Goal: Navigation & Orientation: Understand site structure

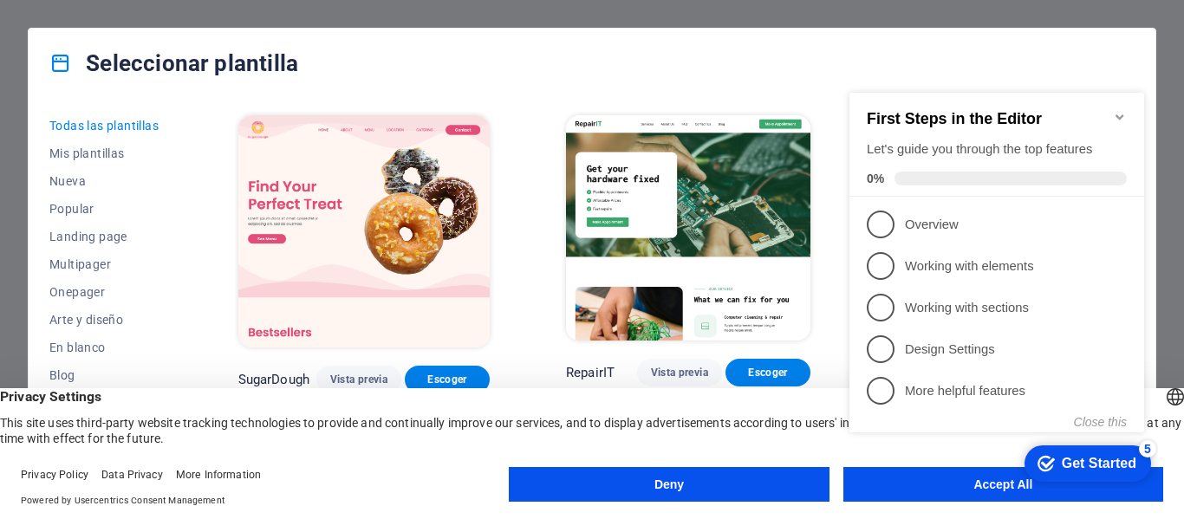
click div "checkmark Get Started 5 First Steps in the Editor Let's guide you through the t…"
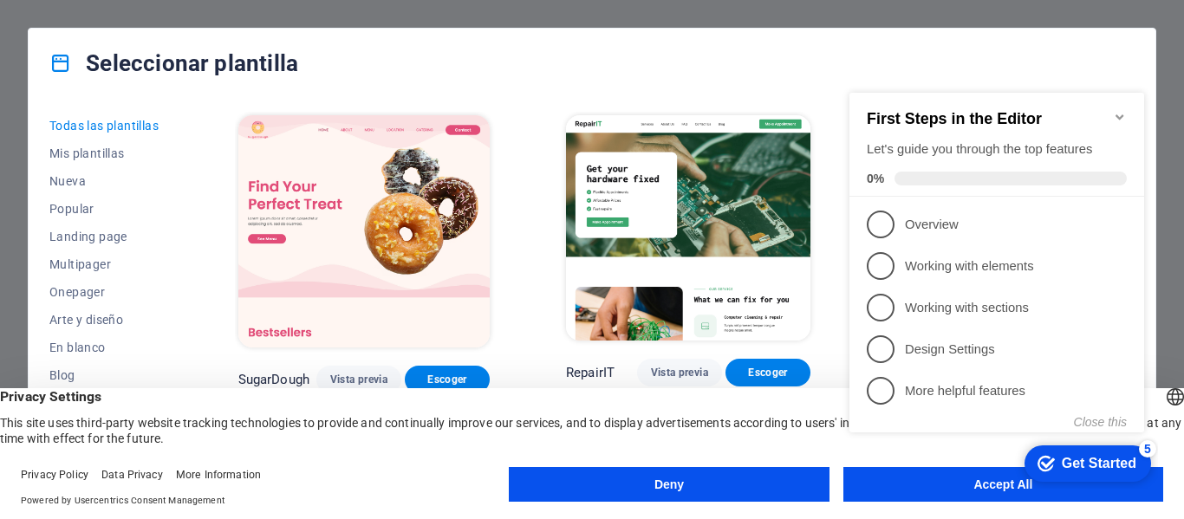
click at [1016, 493] on button "Accept All" at bounding box center [1004, 484] width 320 height 35
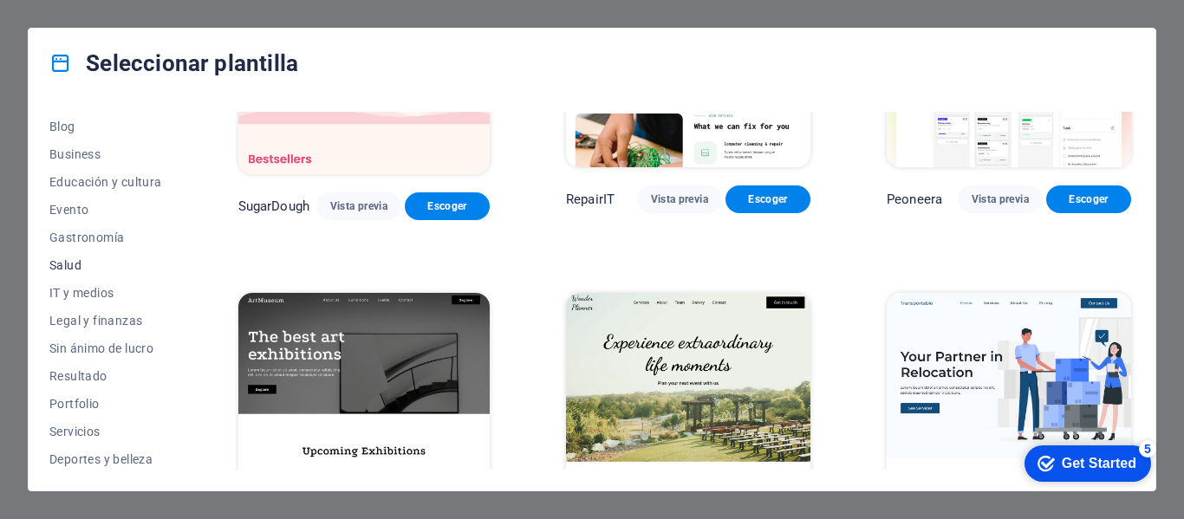
scroll to position [336, 0]
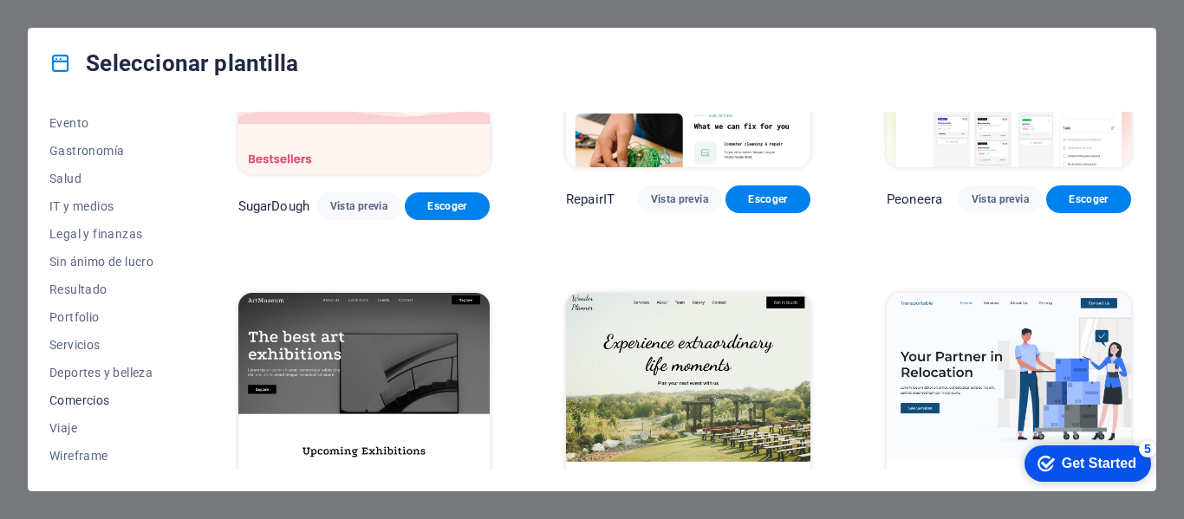
click at [89, 404] on span "Comercios" at bounding box center [105, 401] width 113 height 14
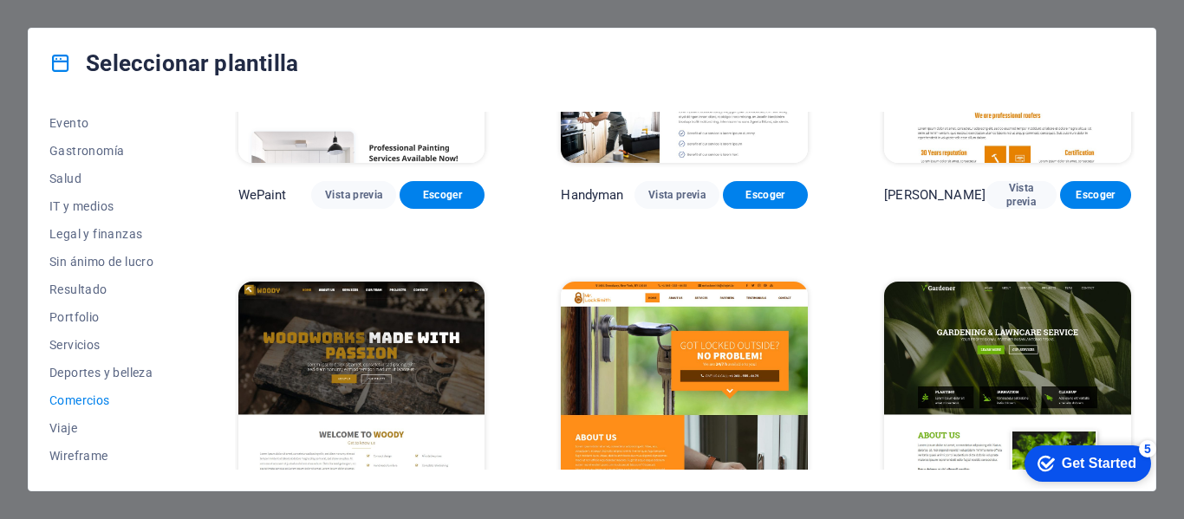
scroll to position [162, 0]
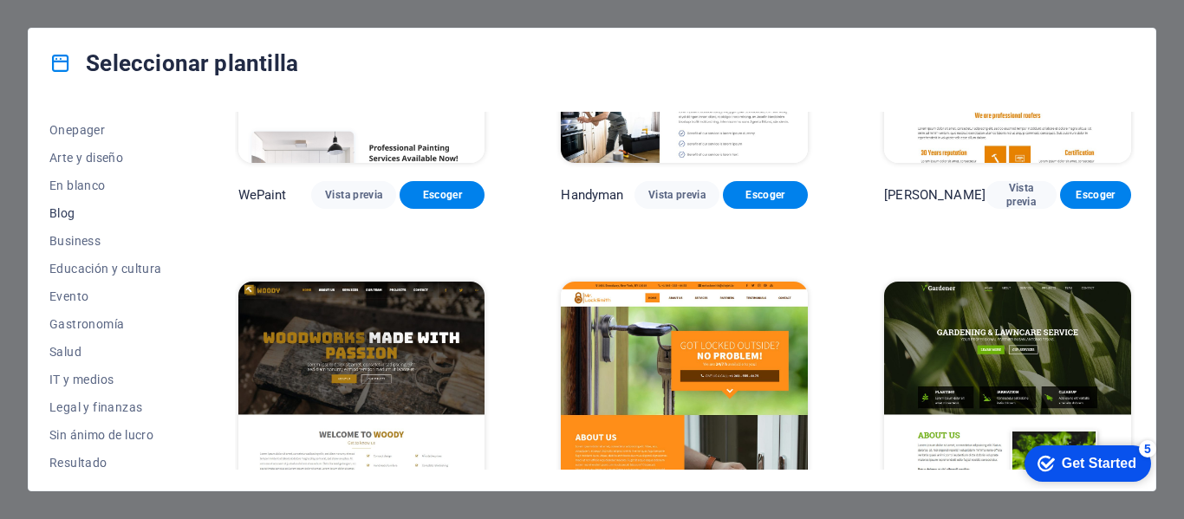
click at [69, 206] on span "Blog" at bounding box center [105, 213] width 113 height 14
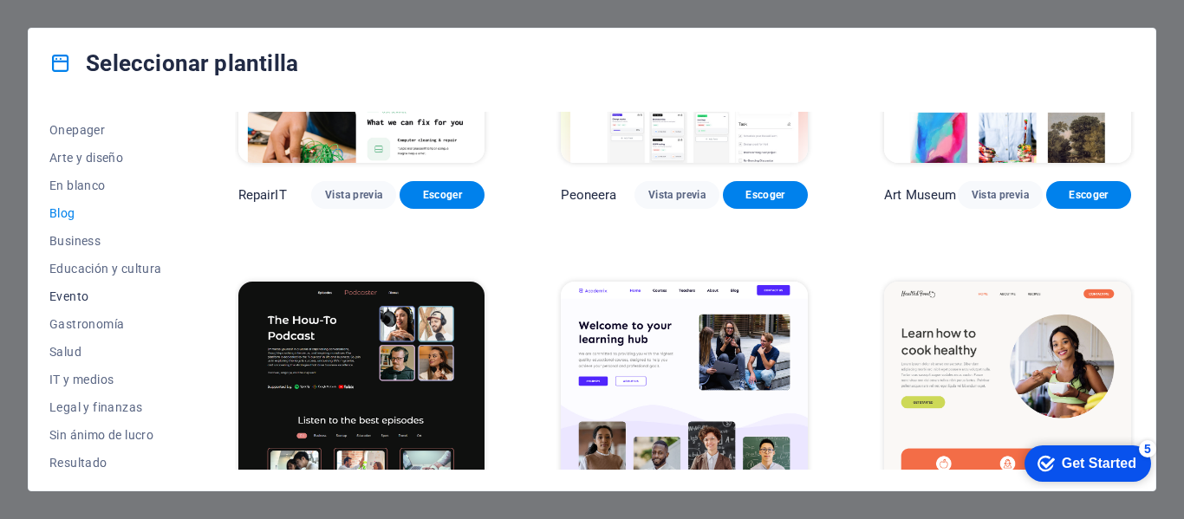
click at [75, 300] on span "Evento" at bounding box center [105, 297] width 113 height 14
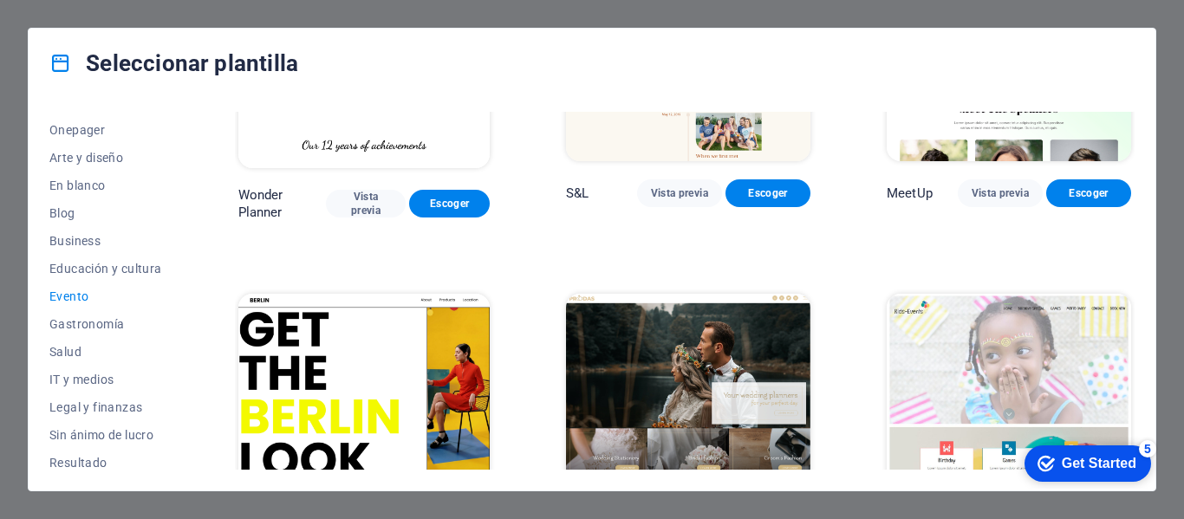
scroll to position [249, 0]
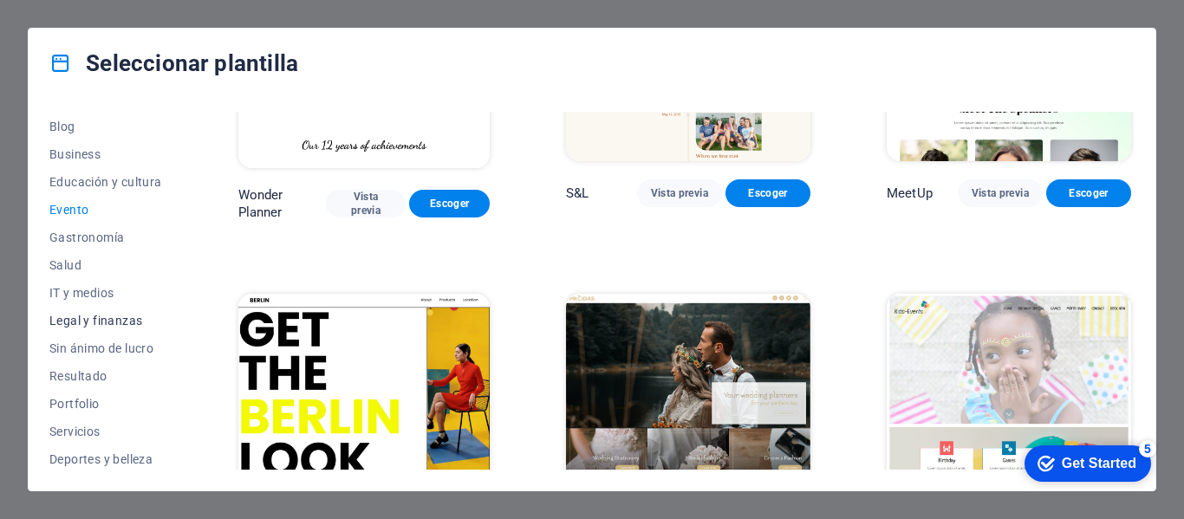
click at [92, 320] on span "Legal y finanzas" at bounding box center [105, 321] width 113 height 14
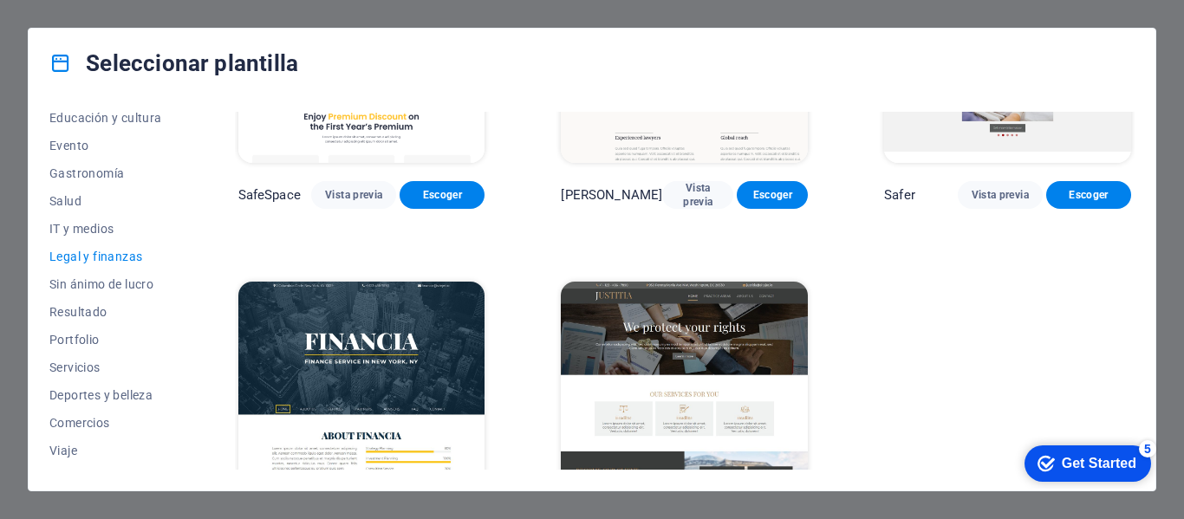
scroll to position [336, 0]
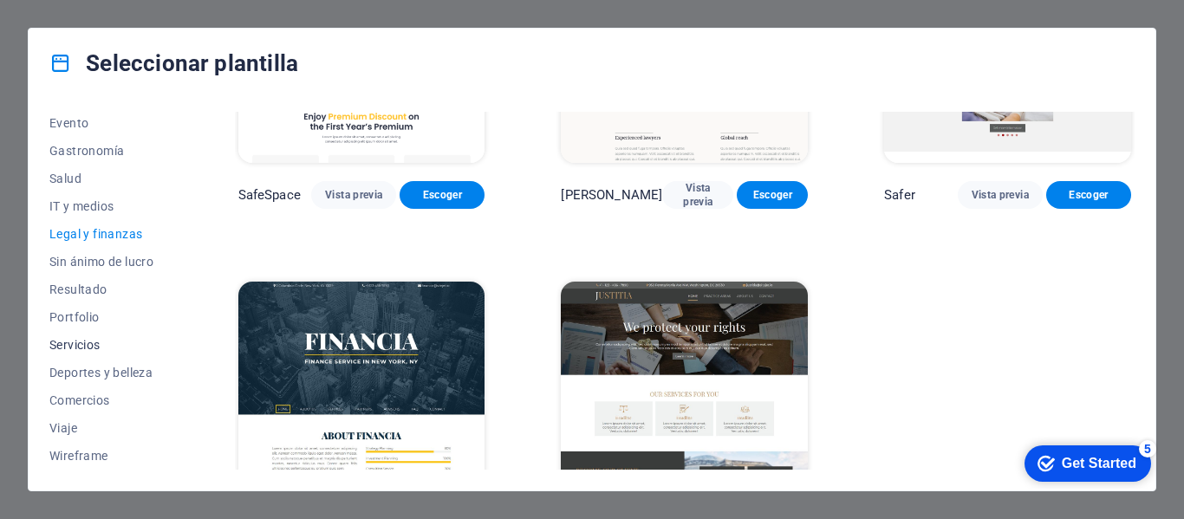
click at [95, 343] on span "Servicios" at bounding box center [105, 345] width 113 height 14
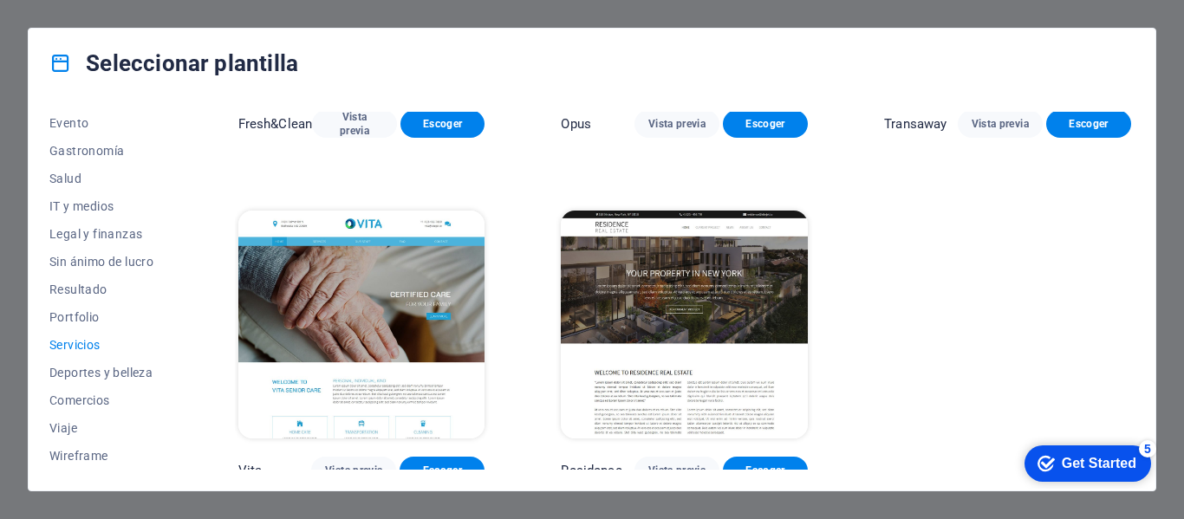
scroll to position [2004, 0]
click at [140, 372] on span "Deportes y belleza" at bounding box center [105, 373] width 113 height 14
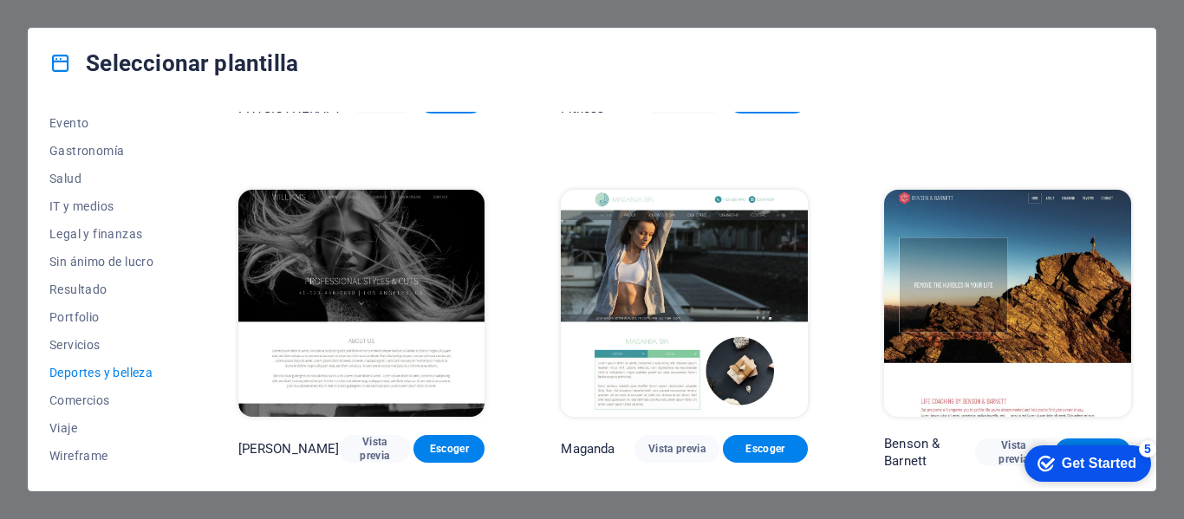
scroll to position [1315, 0]
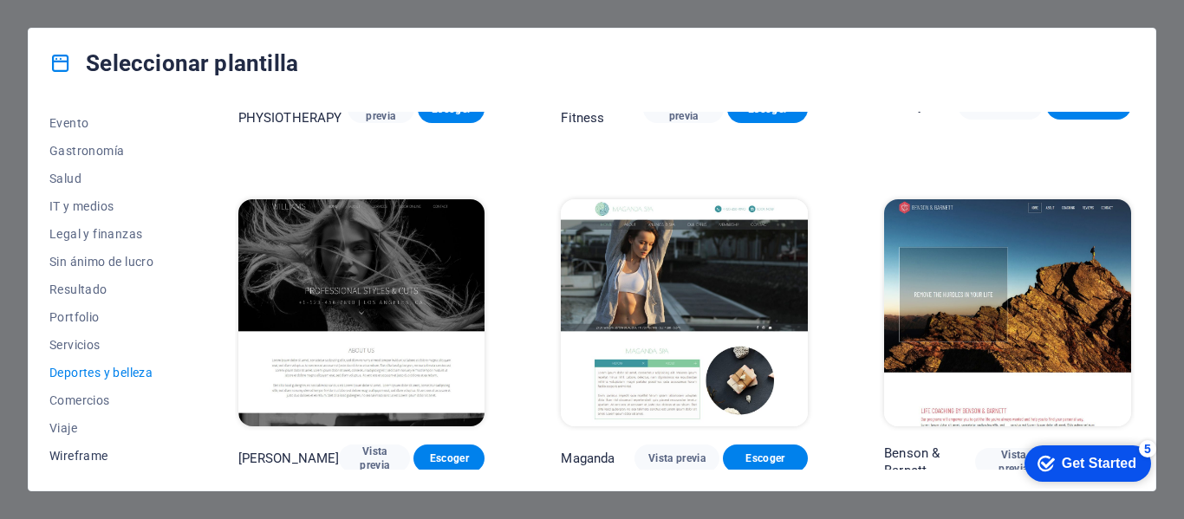
click at [72, 459] on span "Wireframe" at bounding box center [105, 456] width 113 height 14
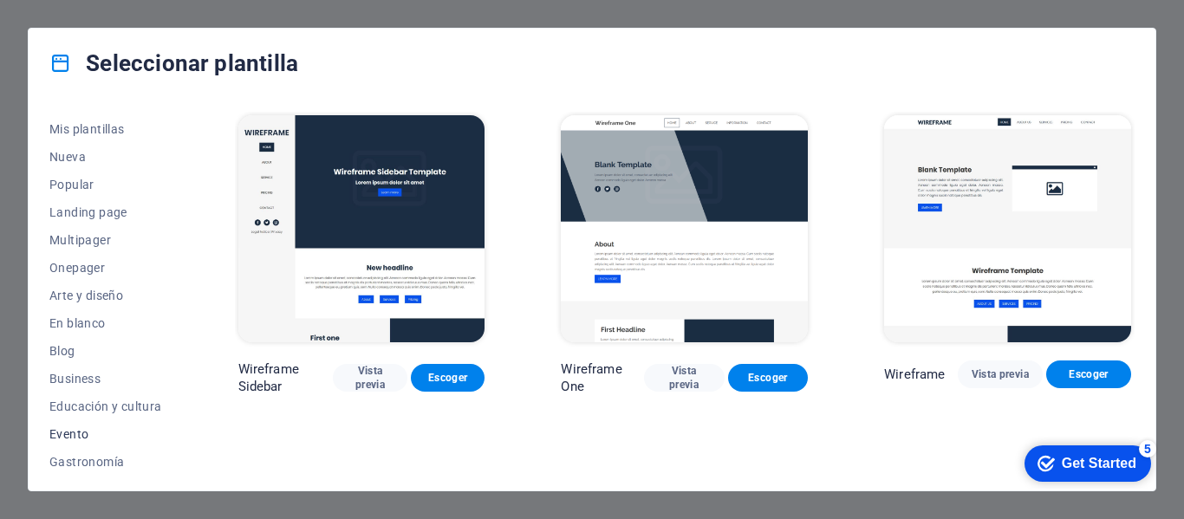
scroll to position [0, 0]
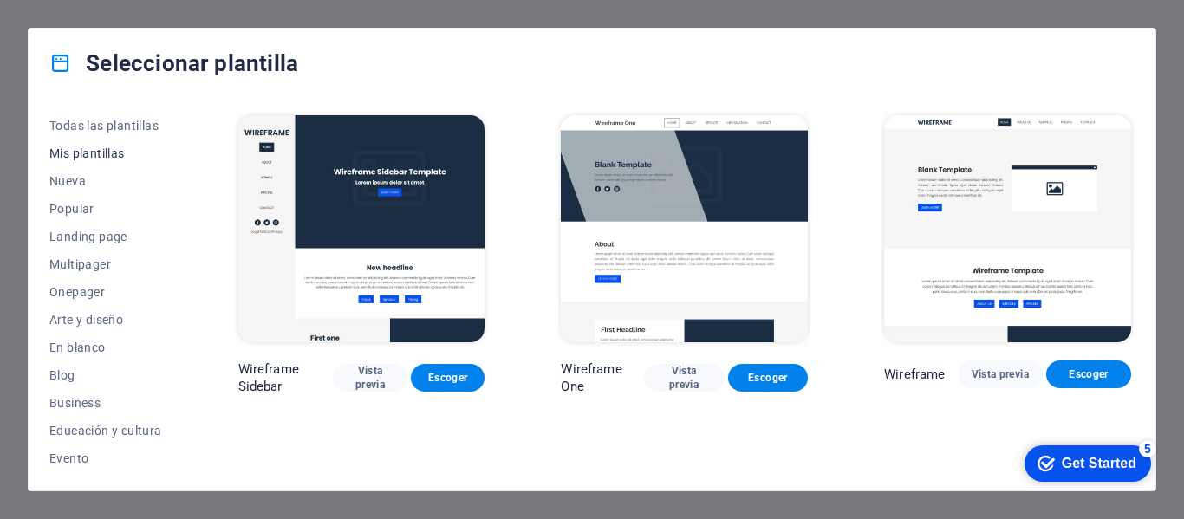
click at [93, 155] on span "Mis plantillas" at bounding box center [105, 154] width 113 height 14
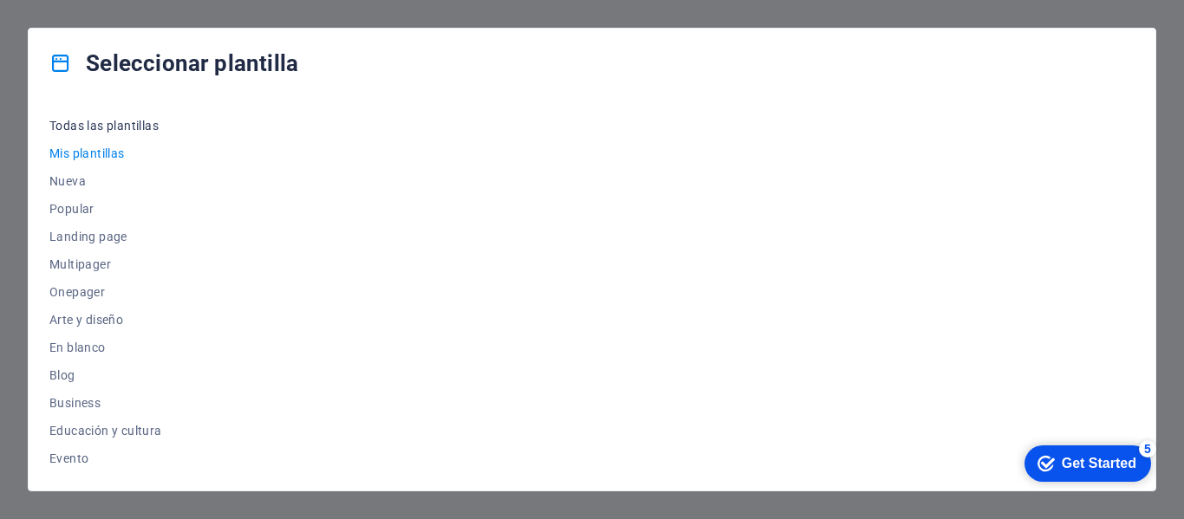
click at [116, 119] on span "Todas las plantillas" at bounding box center [105, 126] width 113 height 14
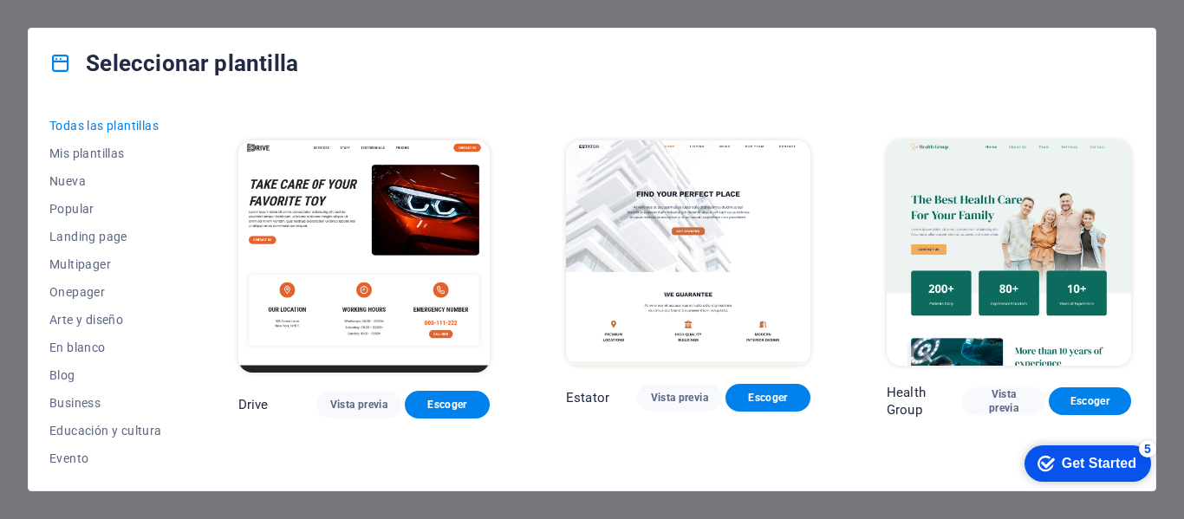
scroll to position [3121, 0]
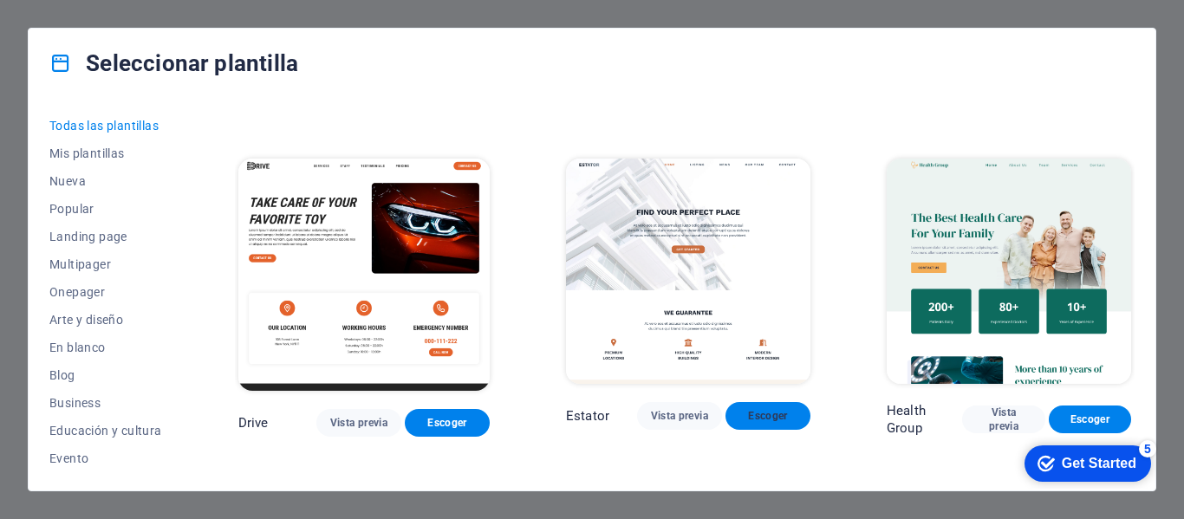
click at [761, 409] on span "Escoger" at bounding box center [768, 416] width 57 height 14
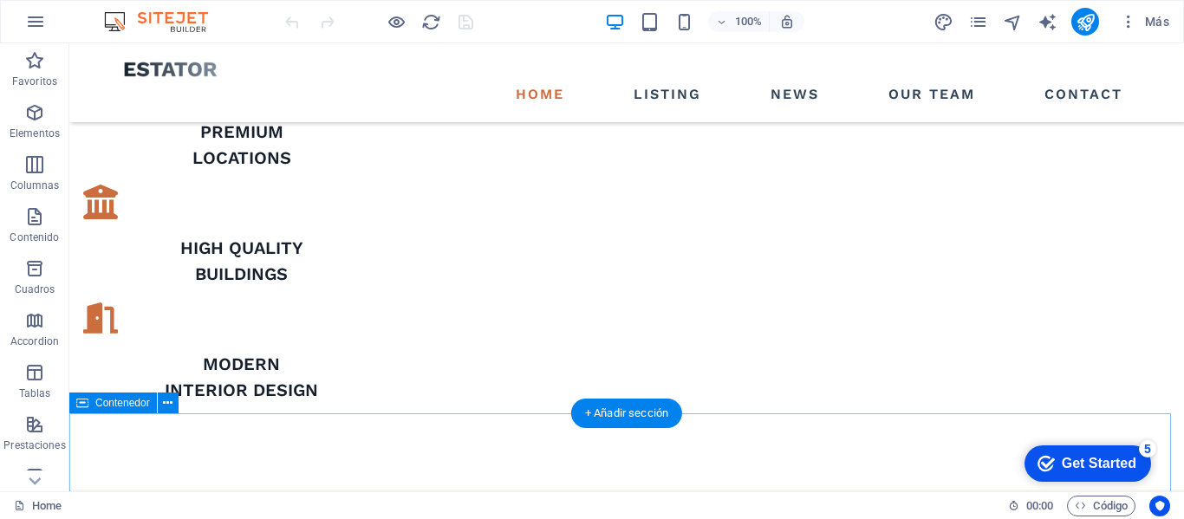
scroll to position [1127, 0]
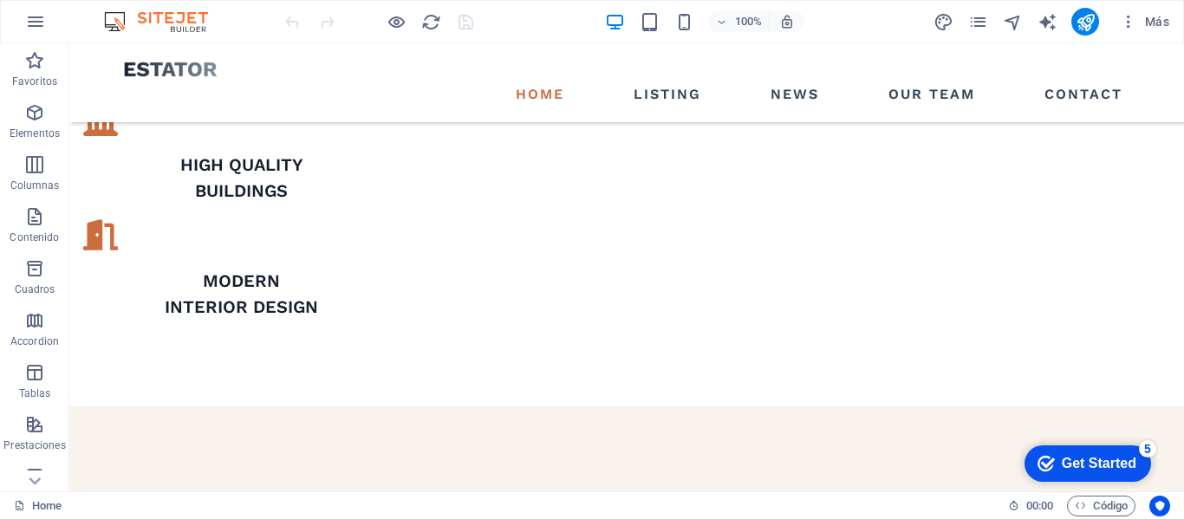
click at [1082, 456] on div "Get Started" at bounding box center [1099, 464] width 75 height 16
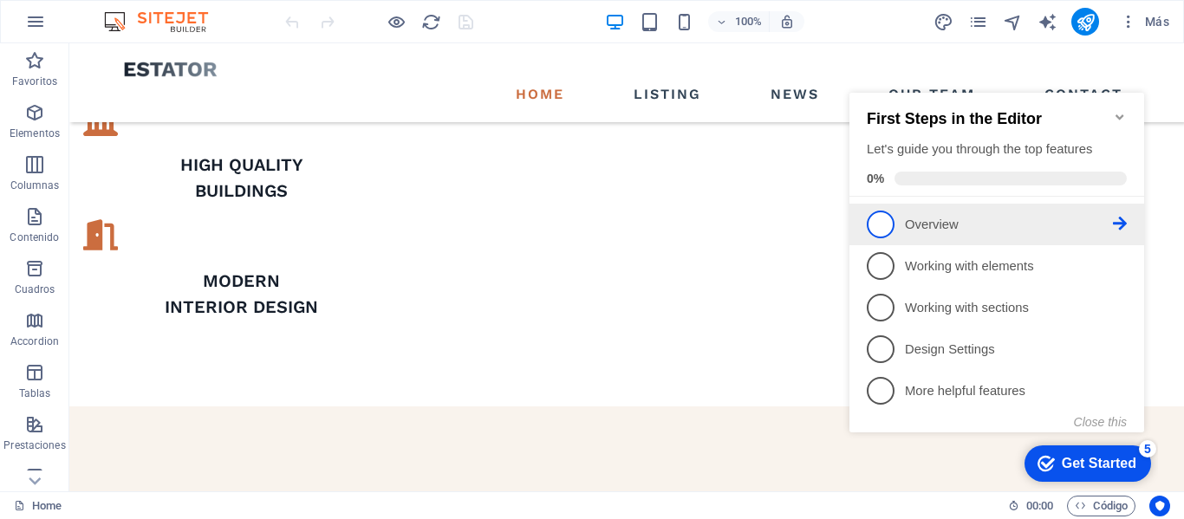
click at [890, 223] on span "1" at bounding box center [881, 225] width 28 height 28
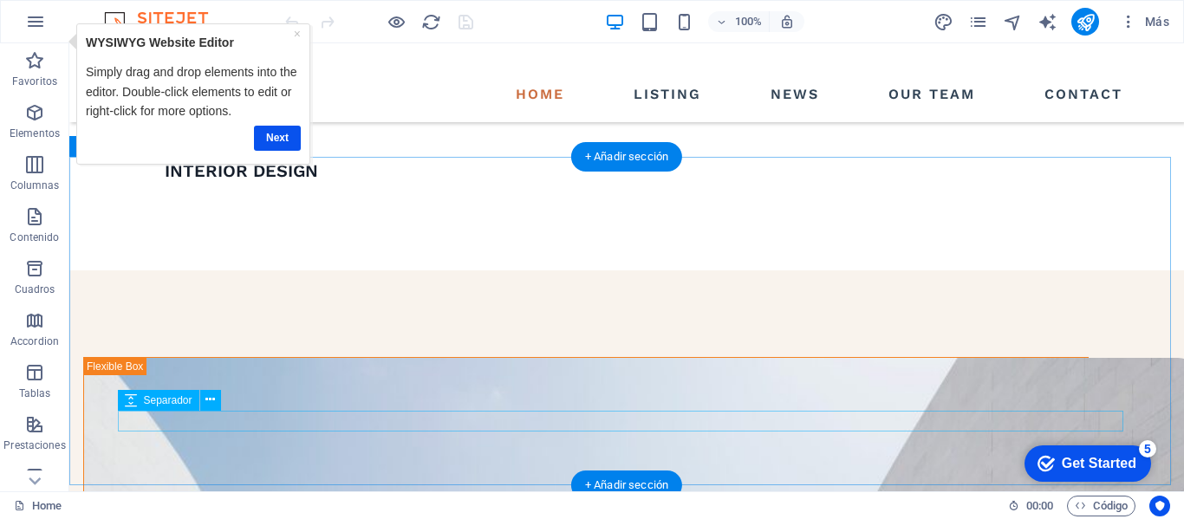
scroll to position [1301, 0]
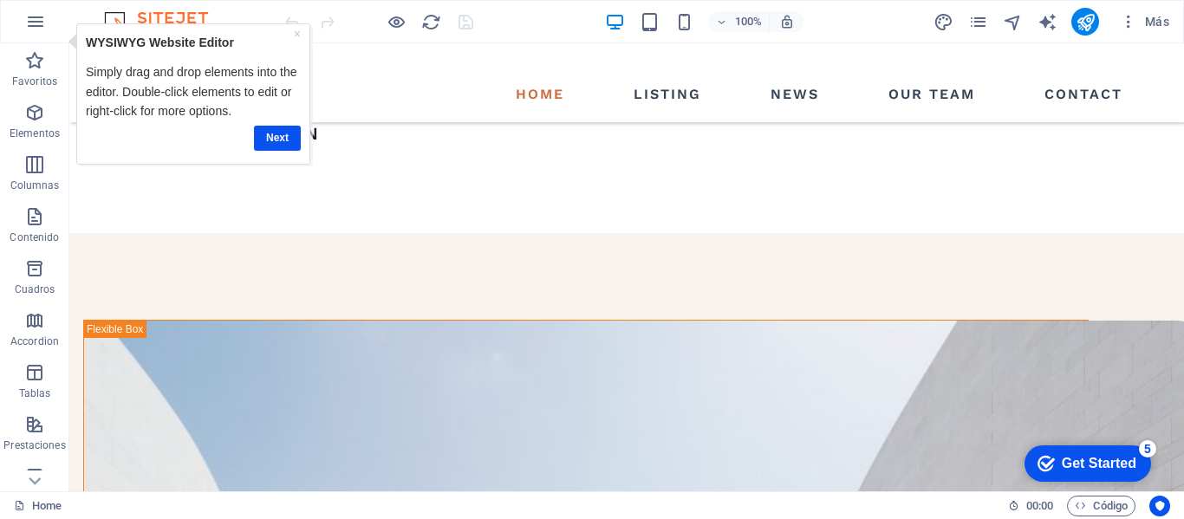
click at [1106, 465] on div "Get Started" at bounding box center [1099, 464] width 75 height 16
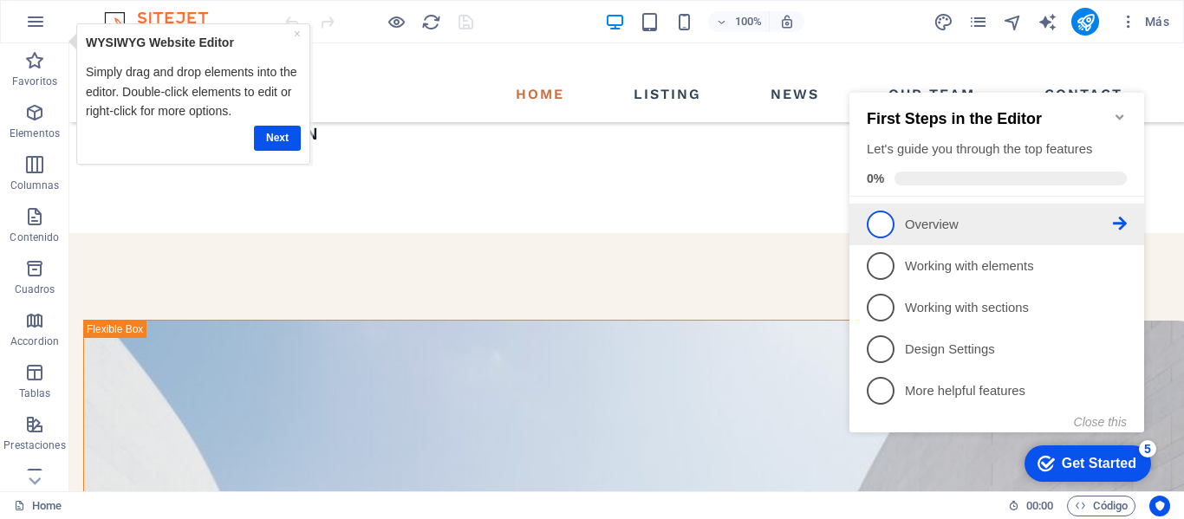
click at [868, 220] on span "1" at bounding box center [881, 225] width 28 height 28
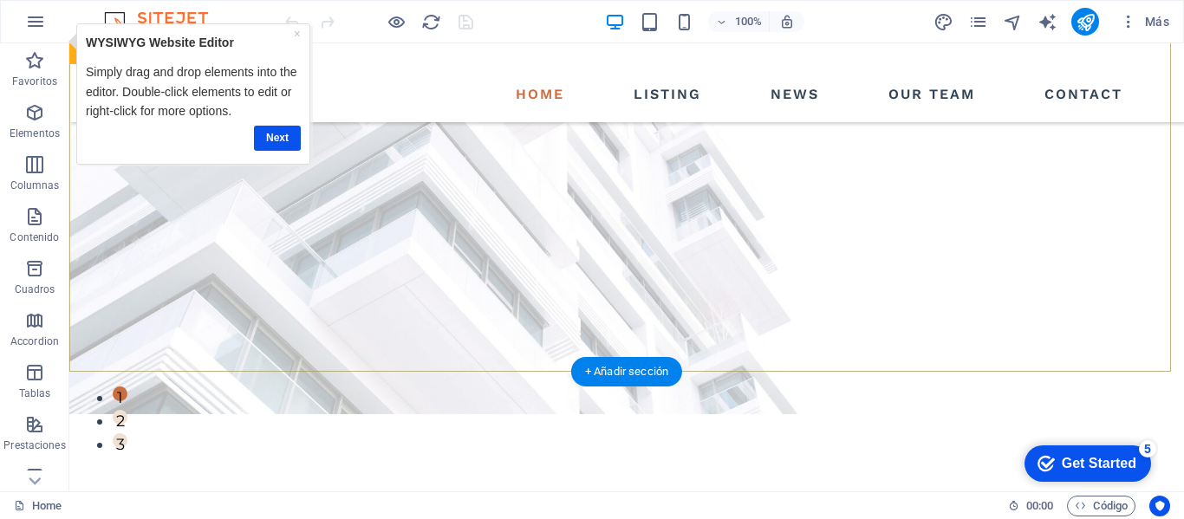
scroll to position [0, 0]
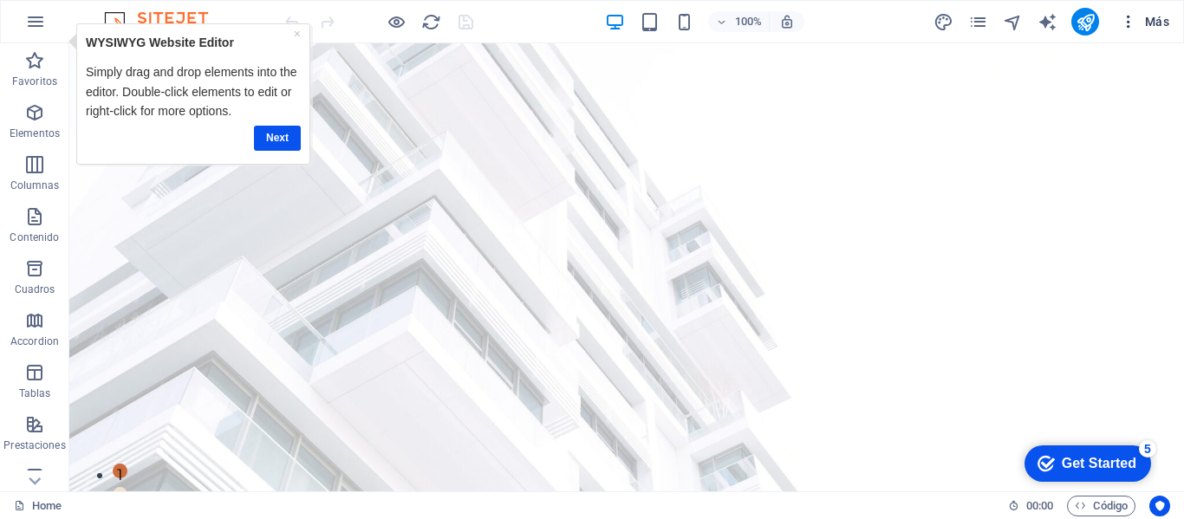
click at [1152, 17] on span "Más" at bounding box center [1144, 21] width 49 height 17
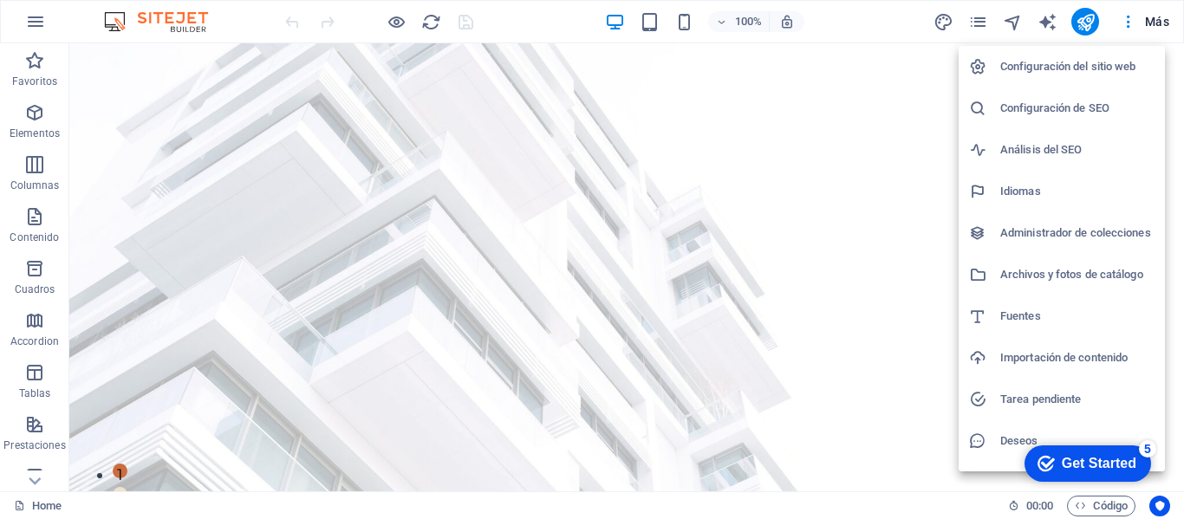
click at [1101, 351] on h6 "Importación de contenido" at bounding box center [1078, 358] width 154 height 21
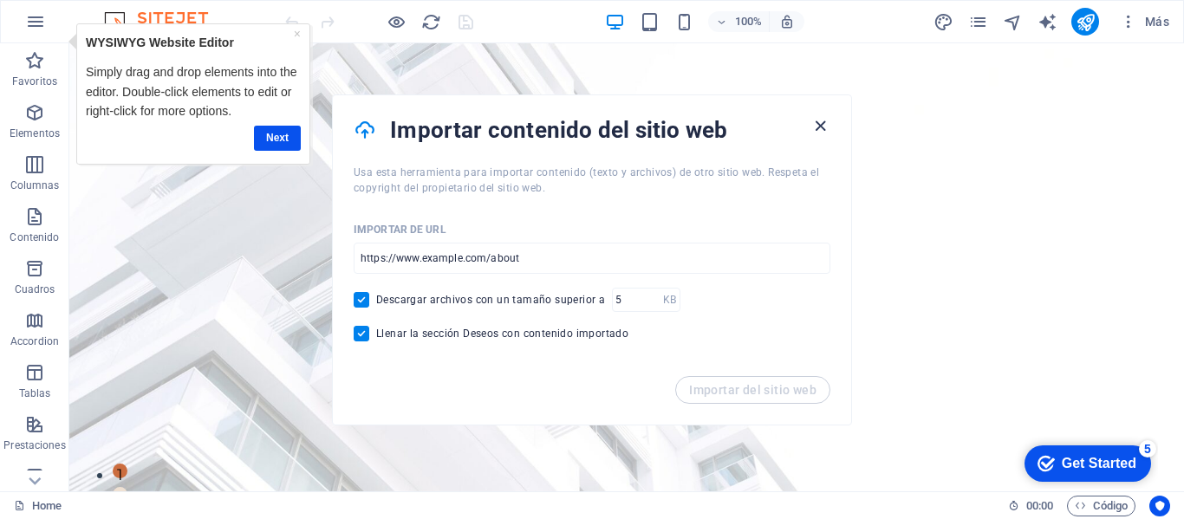
click at [826, 128] on icon "button" at bounding box center [821, 126] width 20 height 20
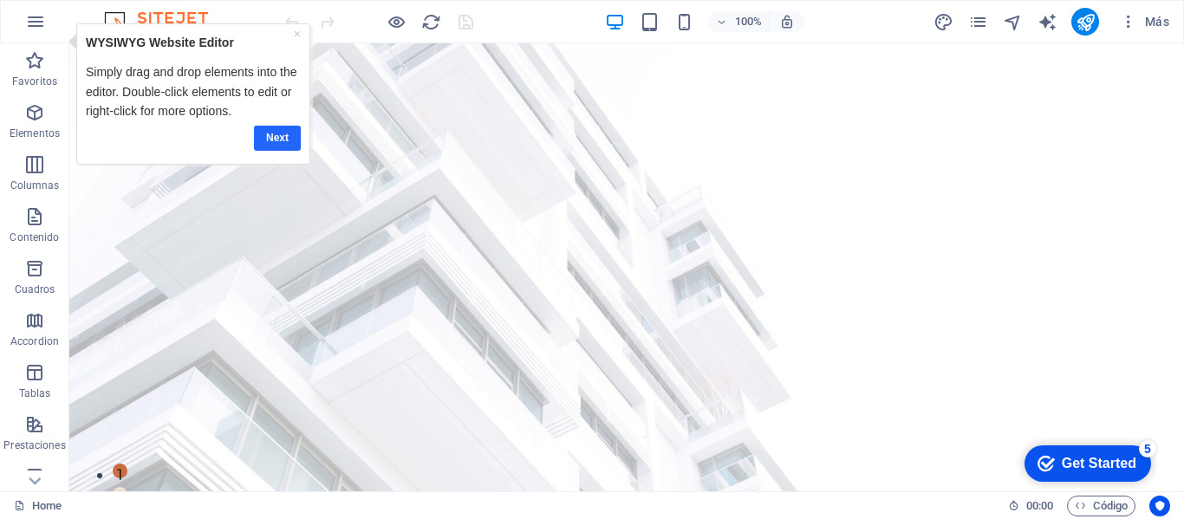
click at [286, 134] on link "Next" at bounding box center [276, 138] width 47 height 25
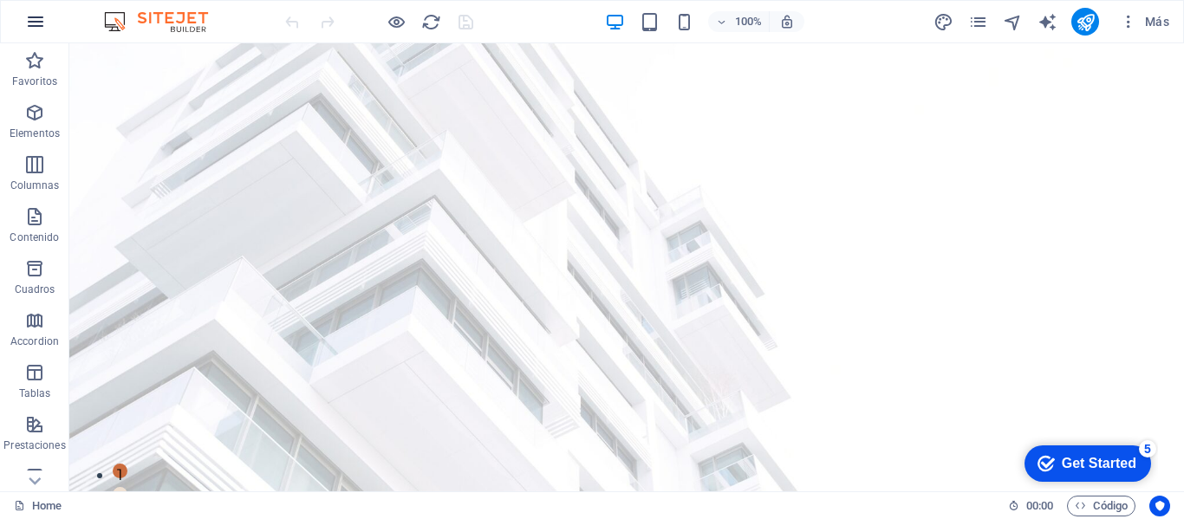
click at [26, 28] on icon "button" at bounding box center [35, 21] width 21 height 21
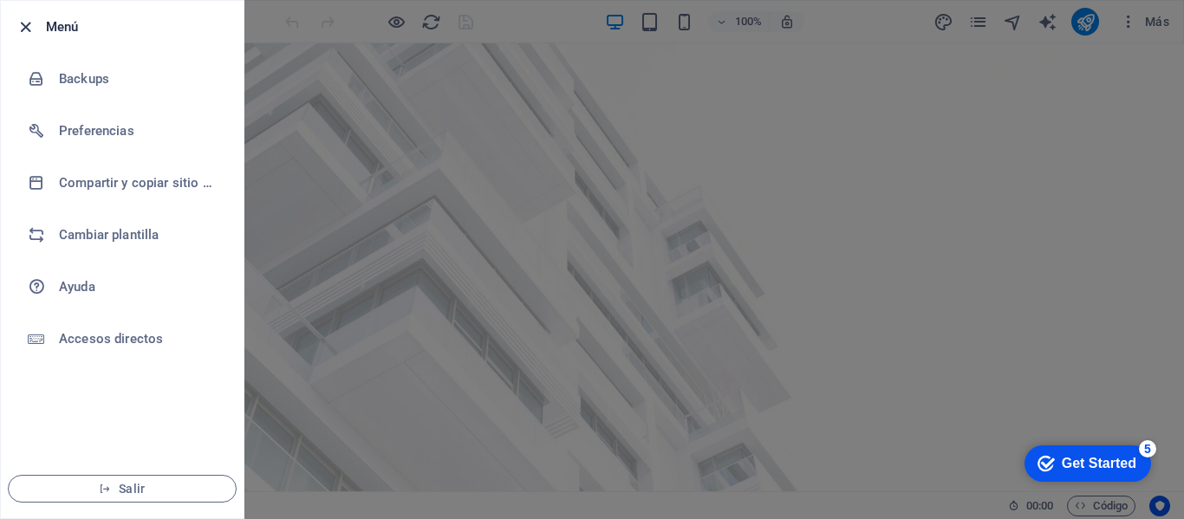
click at [27, 19] on icon "button" at bounding box center [26, 27] width 20 height 20
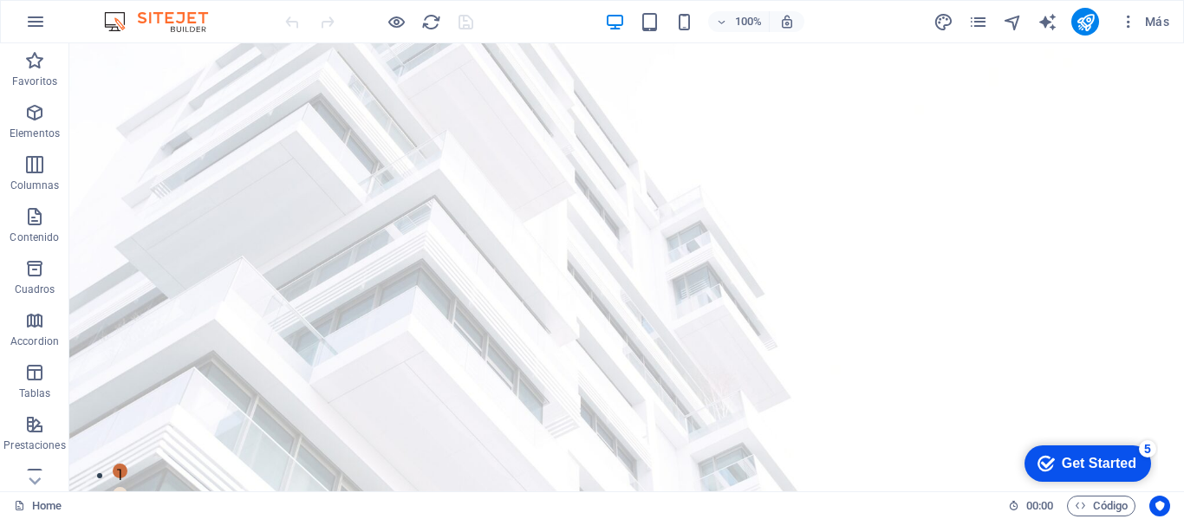
click at [1093, 466] on div "Get Started" at bounding box center [1099, 464] width 75 height 16
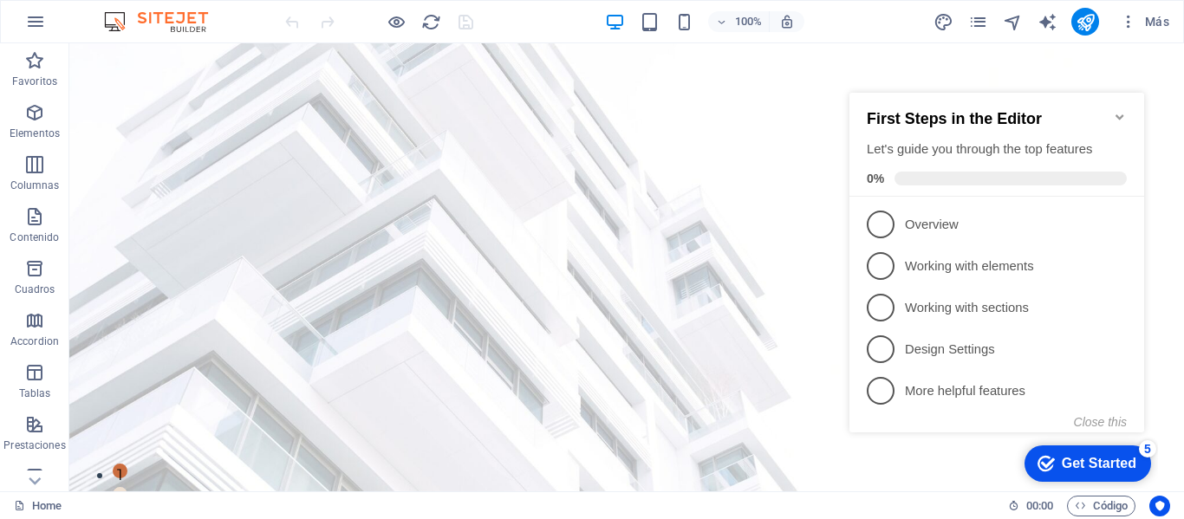
click at [1063, 172] on span at bounding box center [1011, 179] width 232 height 14
click at [1122, 110] on icon "Minimize checklist" at bounding box center [1120, 117] width 14 height 14
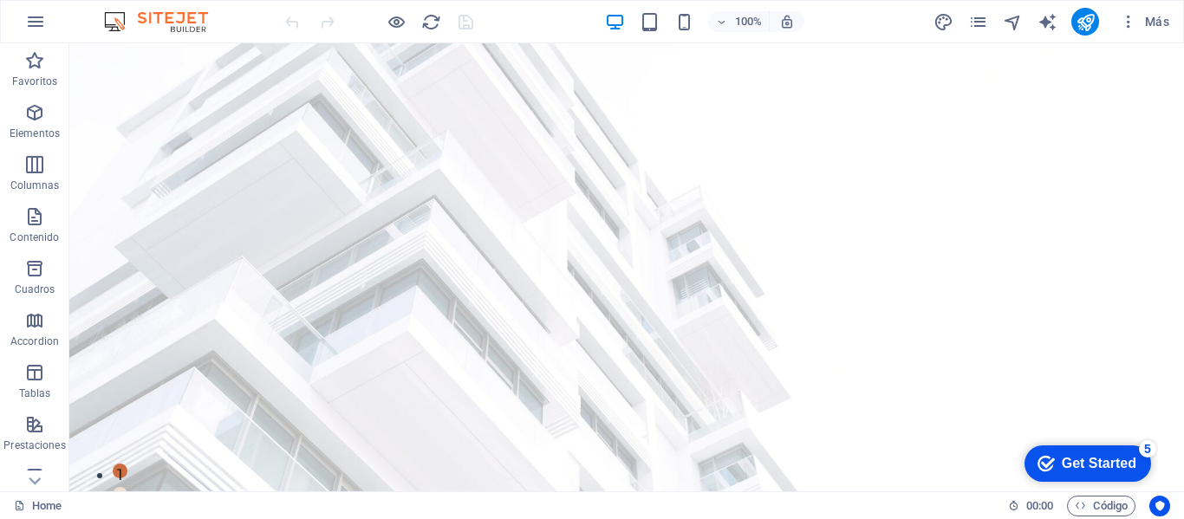
click at [1101, 456] on div "Get Started" at bounding box center [1099, 464] width 75 height 16
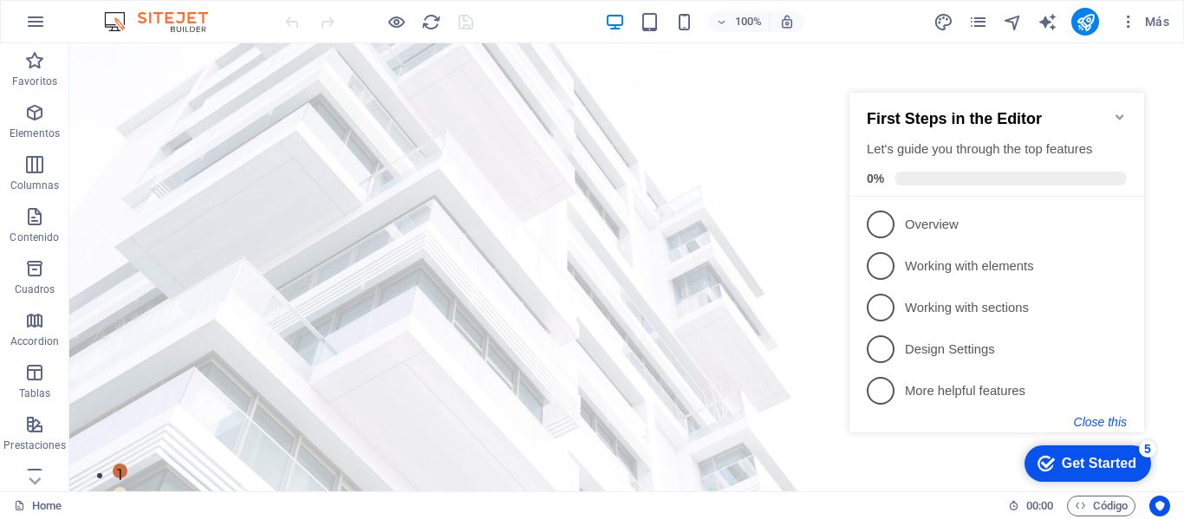
click at [1096, 419] on button "Close this" at bounding box center [1100, 422] width 53 height 14
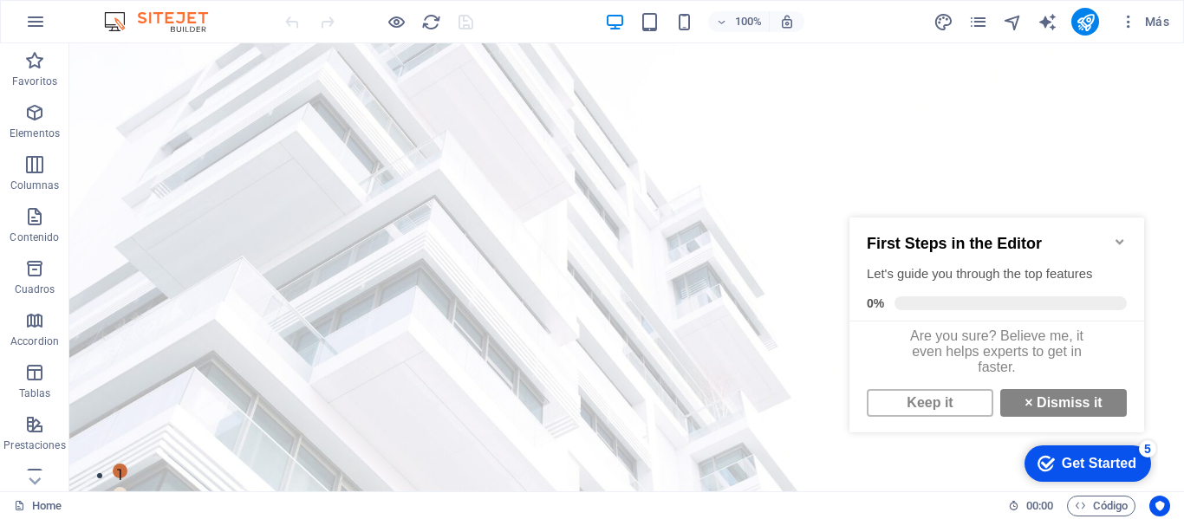
scroll to position [13, 0]
click at [966, 404] on link "Keep it" at bounding box center [930, 403] width 127 height 28
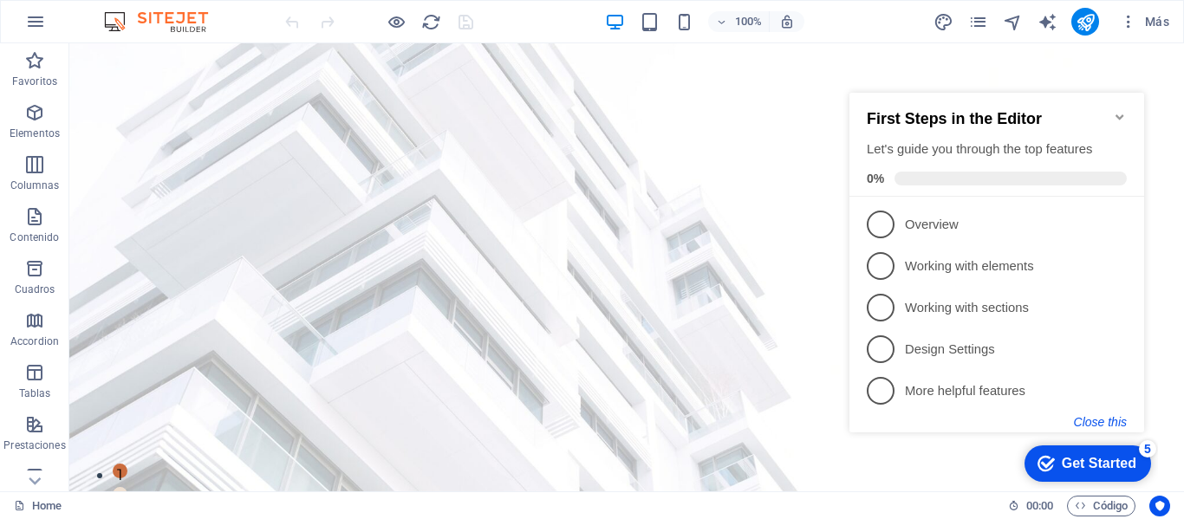
click at [1090, 415] on button "Close this" at bounding box center [1100, 422] width 53 height 14
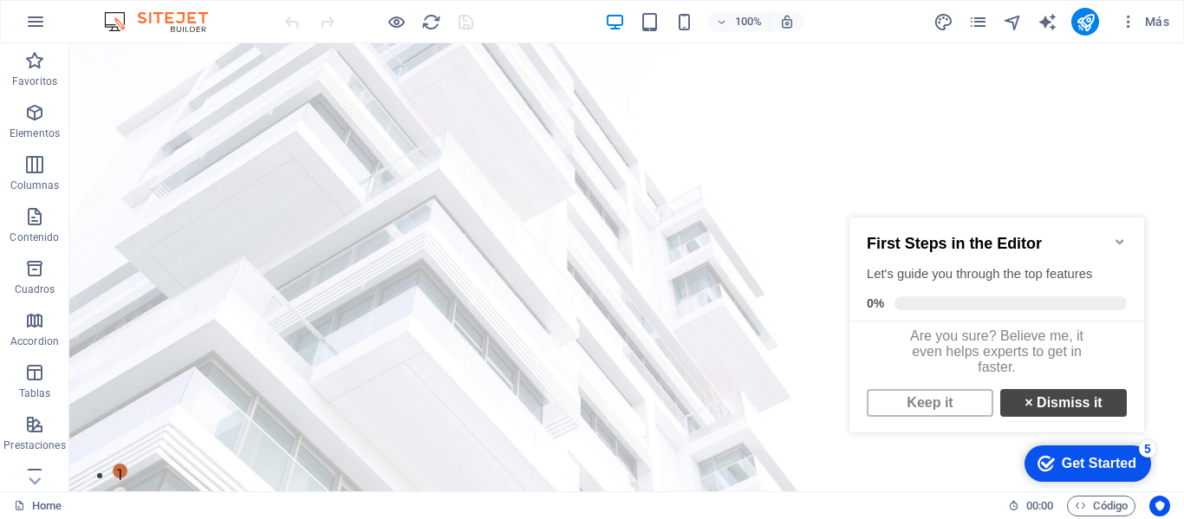
click at [1057, 411] on link "× Dismiss it" at bounding box center [1064, 403] width 127 height 28
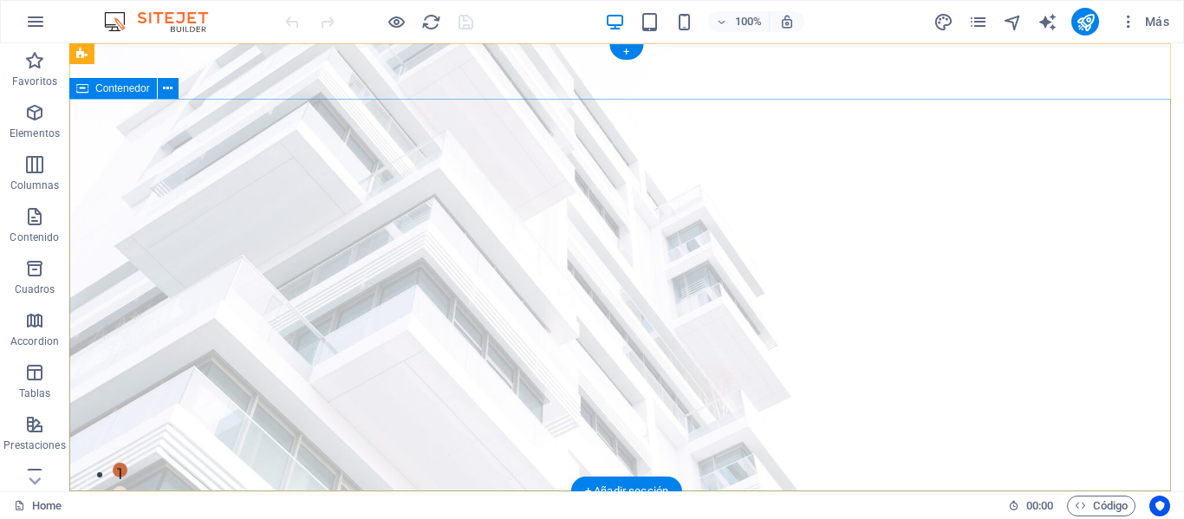
scroll to position [0, 0]
